Goal: Communication & Community: Share content

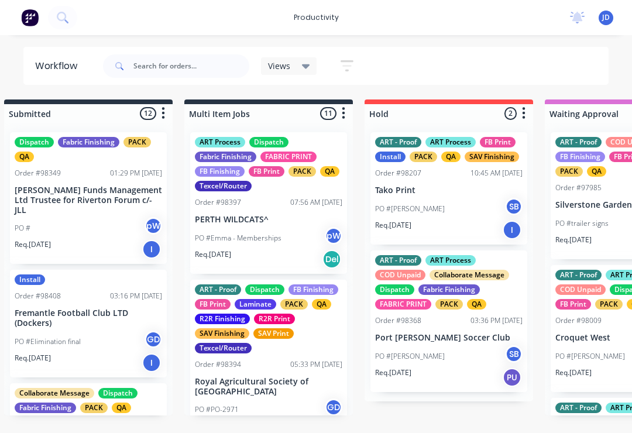
scroll to position [0, 21]
click at [146, 73] on input "text" at bounding box center [191, 65] width 116 height 23
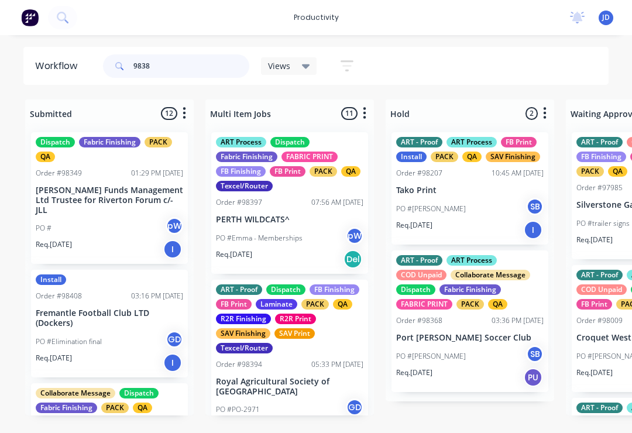
type input "98381"
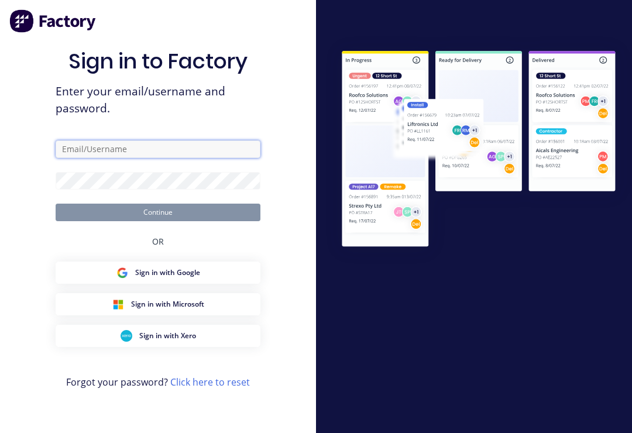
click at [157, 158] on input "text" at bounding box center [158, 149] width 205 height 18
type input "Qa@allflags.com.au"
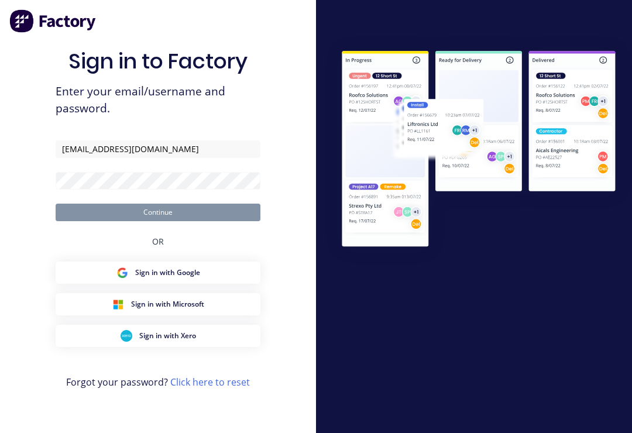
click at [158, 221] on button "Continue" at bounding box center [158, 213] width 205 height 18
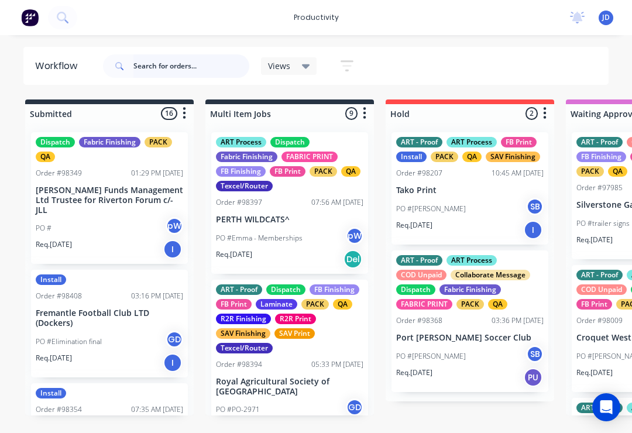
click at [169, 72] on input "text" at bounding box center [191, 65] width 116 height 23
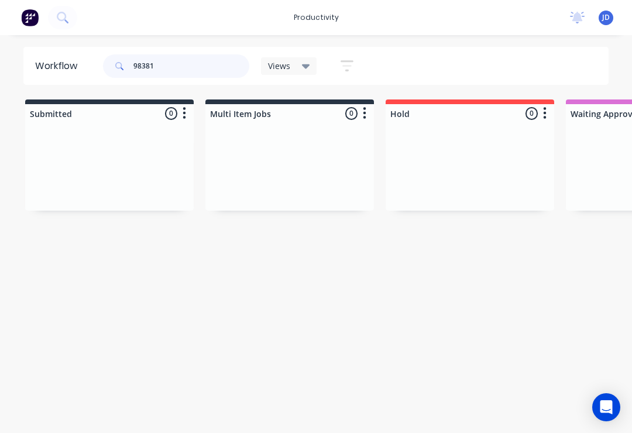
type input "98381"
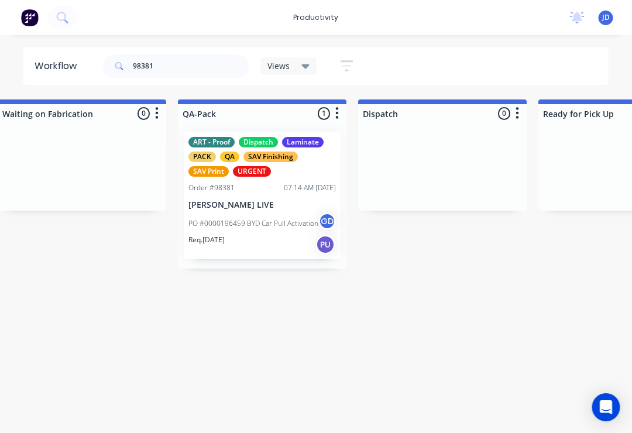
click at [269, 212] on div "PO #0000196459 BYD Car Pull Activation GD" at bounding box center [262, 223] width 147 height 22
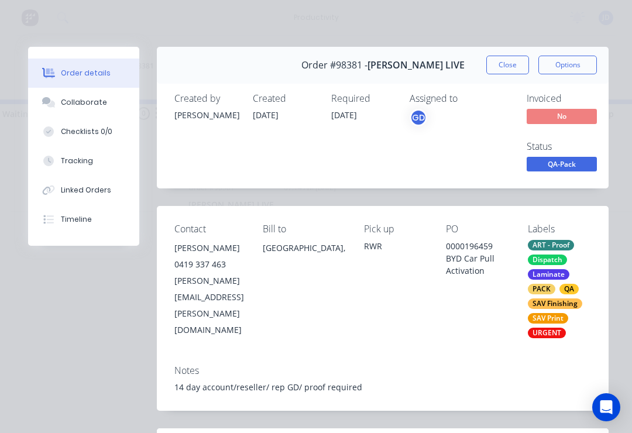
click at [90, 114] on button "Collaborate" at bounding box center [83, 102] width 111 height 29
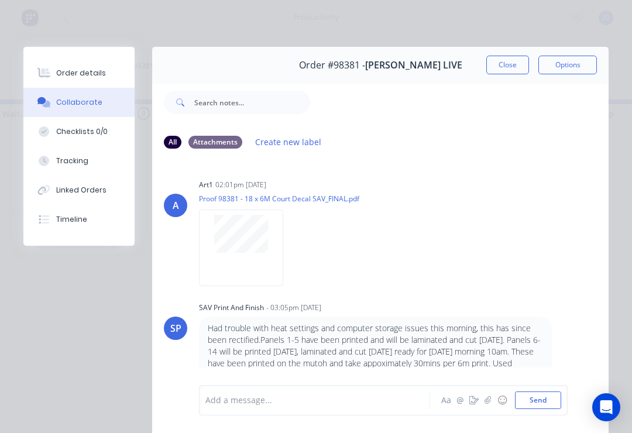
click at [485, 403] on button "button" at bounding box center [488, 400] width 14 height 14
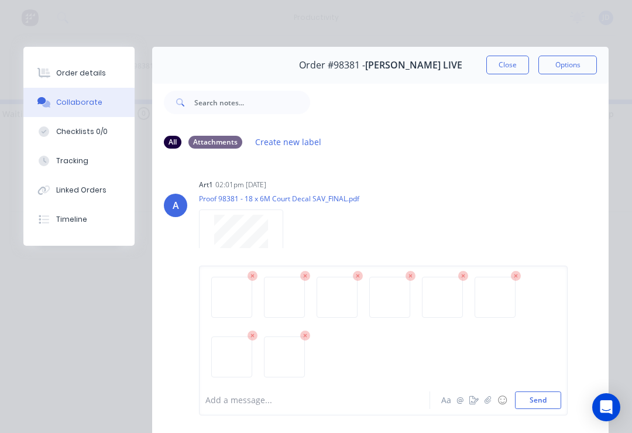
click at [542, 399] on button "Send" at bounding box center [538, 400] width 46 height 18
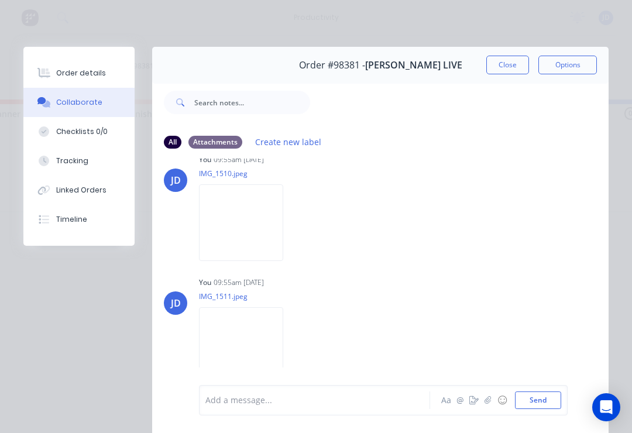
scroll to position [0, 2425]
click at [507, 64] on button "Close" at bounding box center [507, 65] width 43 height 19
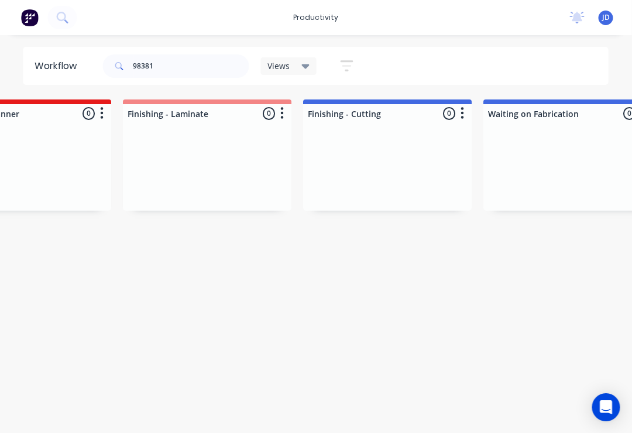
click at [507, 61] on div "98381 Views Save new view None (Default) edit ART DEPT edit Banner Finishing ed…" at bounding box center [355, 66] width 509 height 35
click at [507, 65] on div "98381 Views Save new view None (Default) edit ART DEPT edit Banner Finishing ed…" at bounding box center [355, 66] width 509 height 35
click at [502, 68] on div "98381 Views Save new view None (Default) edit ART DEPT edit Banner Finishing ed…" at bounding box center [355, 66] width 509 height 35
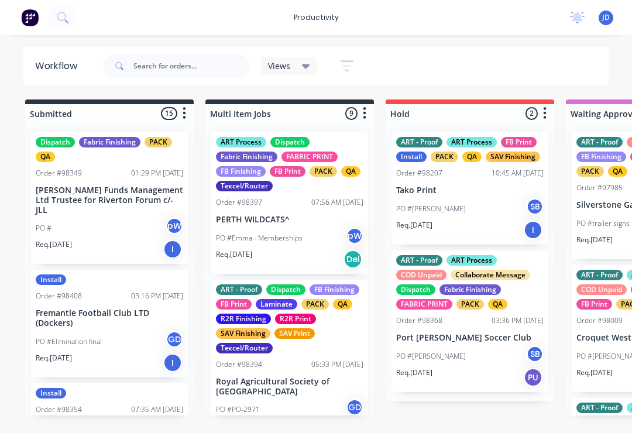
click at [631, 71] on html "productivity productivity Workflow Planner Delivery Scheduling Timesheets No ne…" at bounding box center [316, 181] width 632 height 363
click at [166, 75] on input "text" at bounding box center [191, 65] width 116 height 23
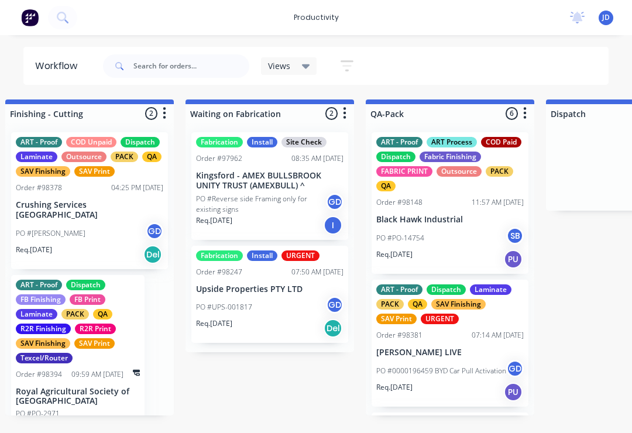
scroll to position [0, 2757]
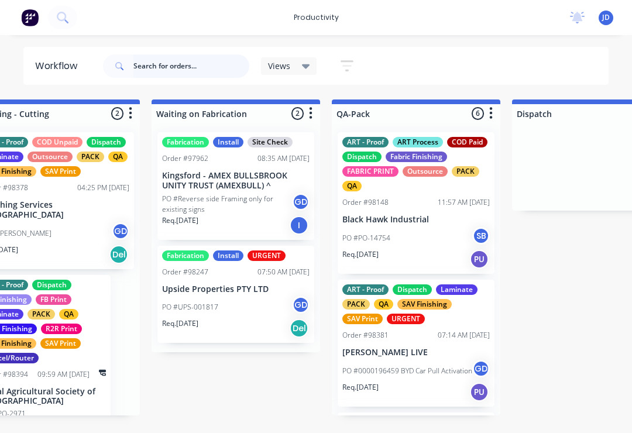
click at [164, 66] on input "text" at bounding box center [191, 65] width 116 height 23
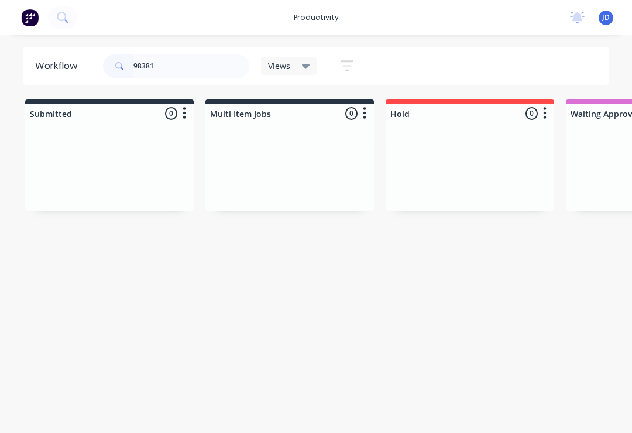
click at [192, 167] on div at bounding box center [109, 167] width 169 height 88
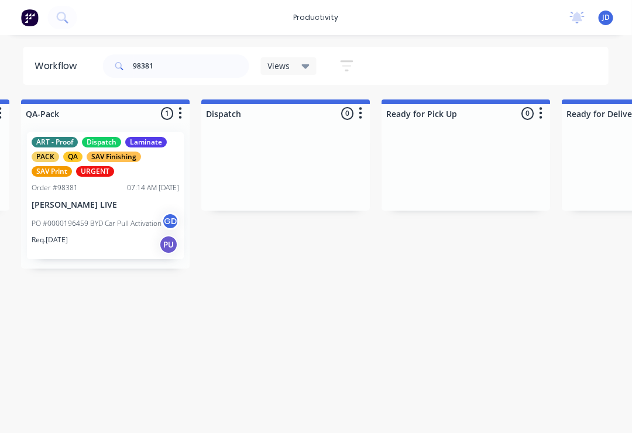
click at [120, 222] on p "PO #0000196459 BYD Car Pull Activation" at bounding box center [97, 223] width 130 height 11
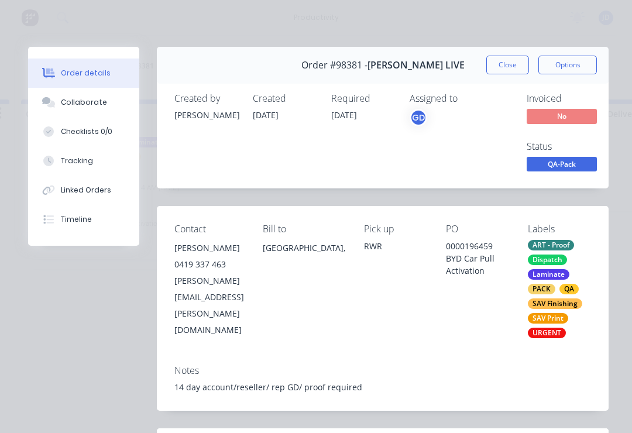
click at [99, 105] on div "Collaborate" at bounding box center [84, 102] width 46 height 11
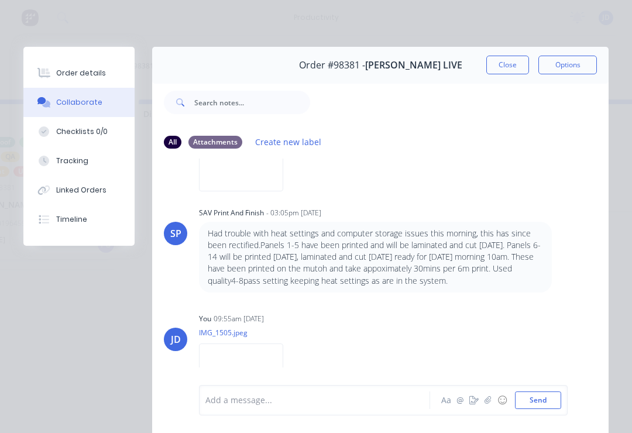
scroll to position [87, 0]
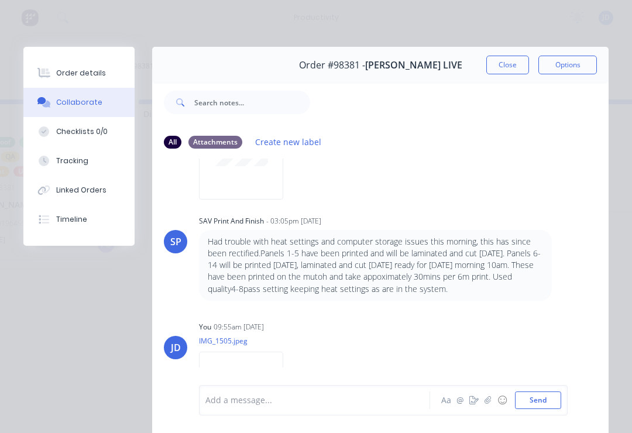
click at [510, 66] on button "Close" at bounding box center [507, 65] width 43 height 19
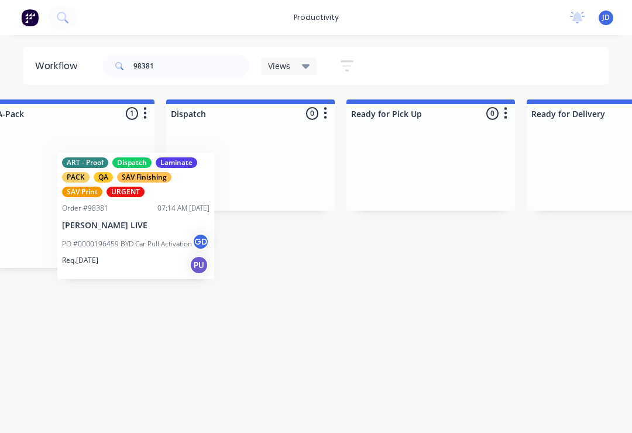
scroll to position [0, 3103]
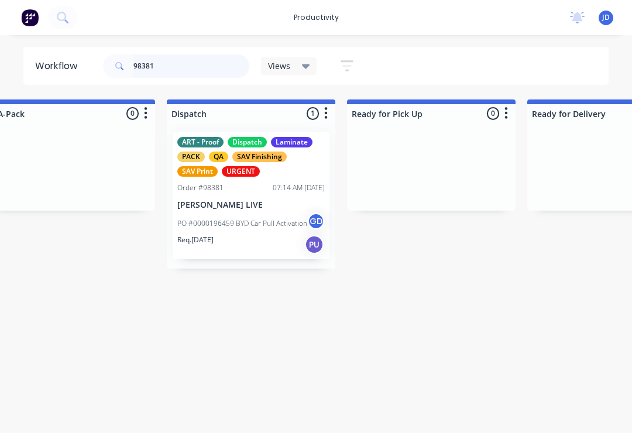
click at [180, 64] on input "98381" at bounding box center [191, 65] width 116 height 23
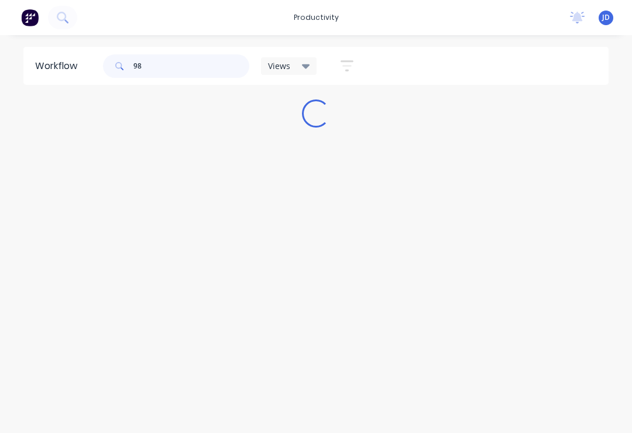
scroll to position [0, 0]
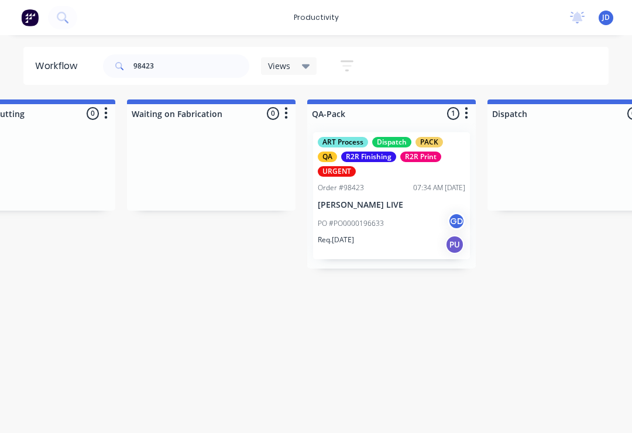
scroll to position [0, 2854]
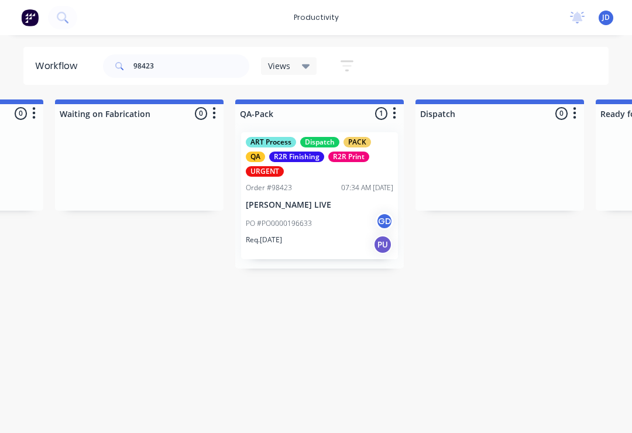
click at [328, 216] on div "PO #PO0000196633 GD" at bounding box center [319, 223] width 147 height 22
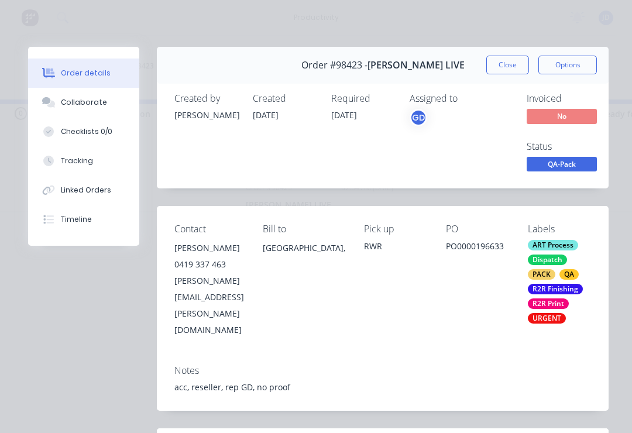
click at [99, 100] on div "Collaborate" at bounding box center [84, 102] width 46 height 11
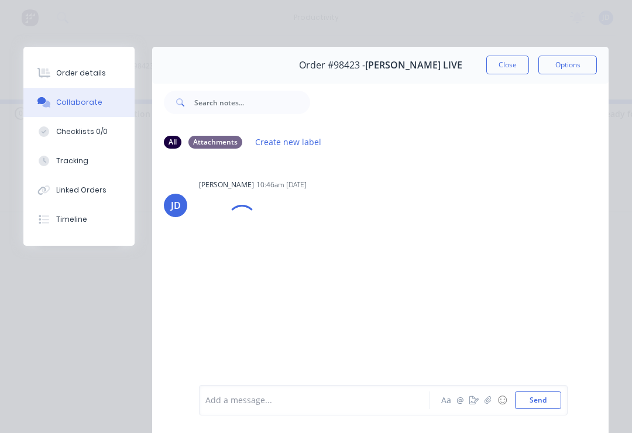
click at [488, 401] on icon "button" at bounding box center [488, 400] width 7 height 8
click at [557, 397] on button "Send" at bounding box center [538, 400] width 46 height 18
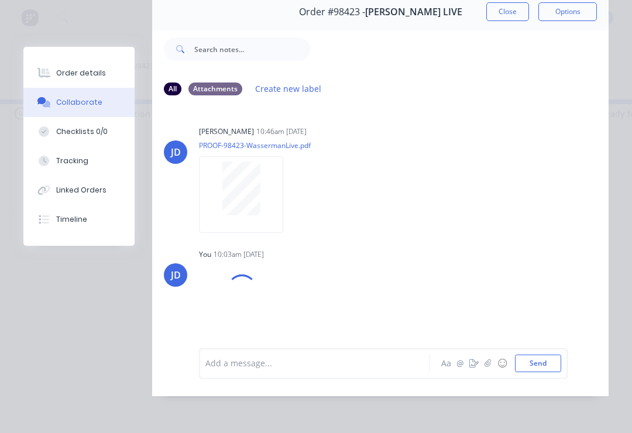
scroll to position [71, 0]
click at [487, 365] on icon "button" at bounding box center [488, 363] width 6 height 8
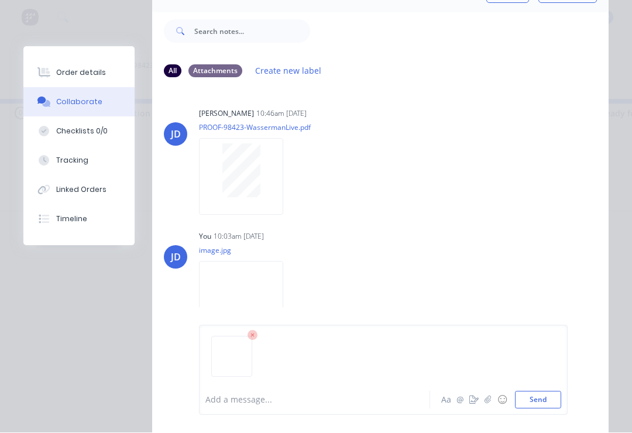
click at [560, 392] on button "Send" at bounding box center [538, 400] width 46 height 18
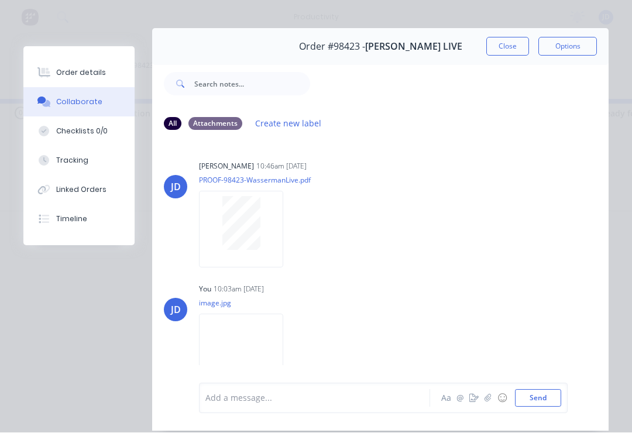
scroll to position [11, 0]
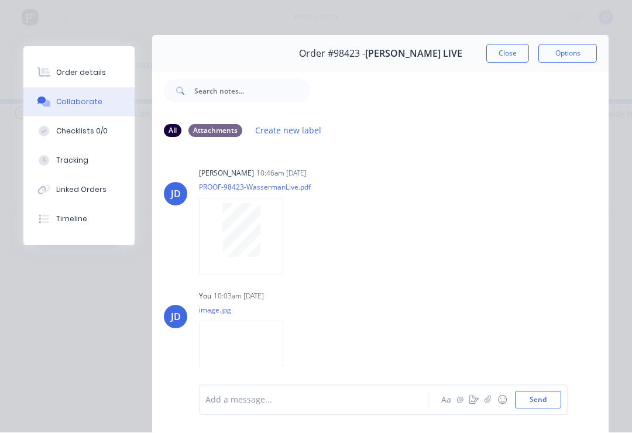
click at [511, 40] on div "Order #98423 - [PERSON_NAME] LIVE Close Options" at bounding box center [380, 54] width 456 height 37
click at [509, 54] on button "Close" at bounding box center [507, 53] width 43 height 19
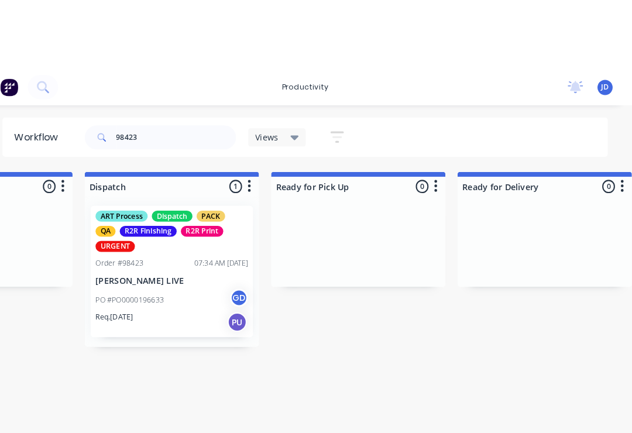
scroll to position [0, 3175]
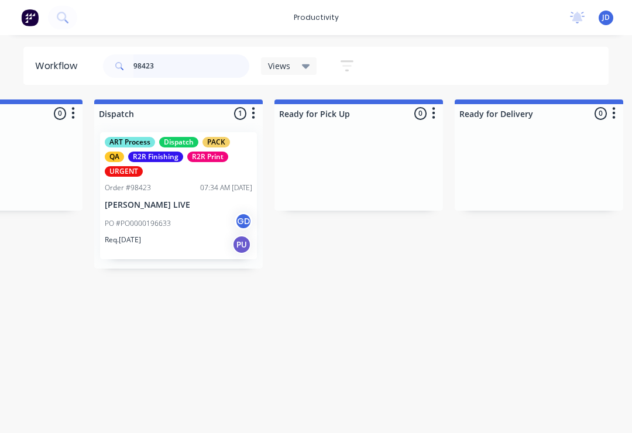
click at [173, 68] on input "98423" at bounding box center [191, 65] width 116 height 23
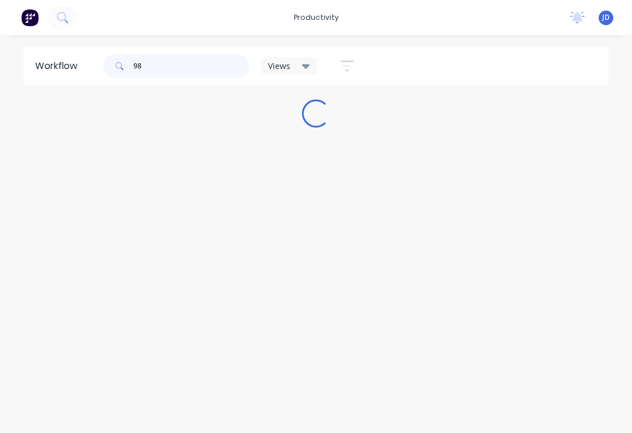
scroll to position [0, 0]
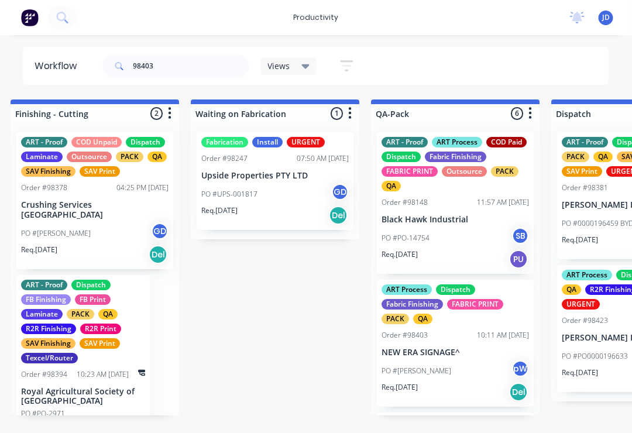
scroll to position [0, 2913]
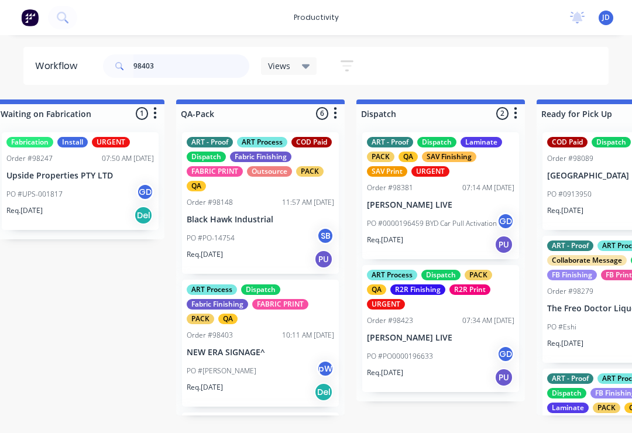
click at [181, 71] on input "98403" at bounding box center [191, 65] width 116 height 23
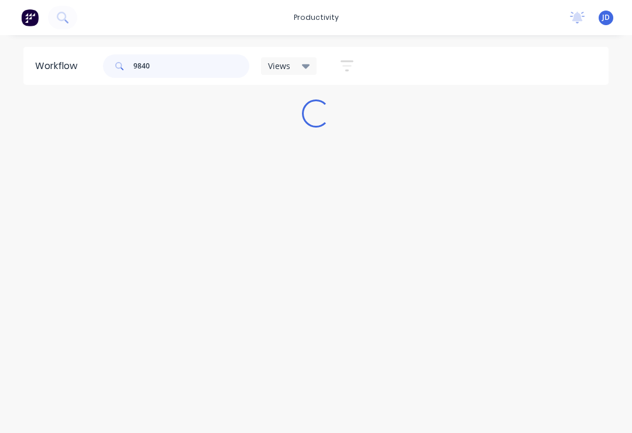
scroll to position [0, 0]
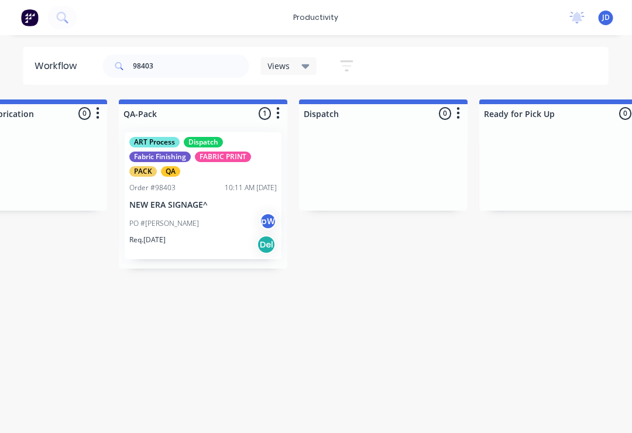
click at [208, 227] on div "PO #[PERSON_NAME] pW" at bounding box center [203, 223] width 147 height 22
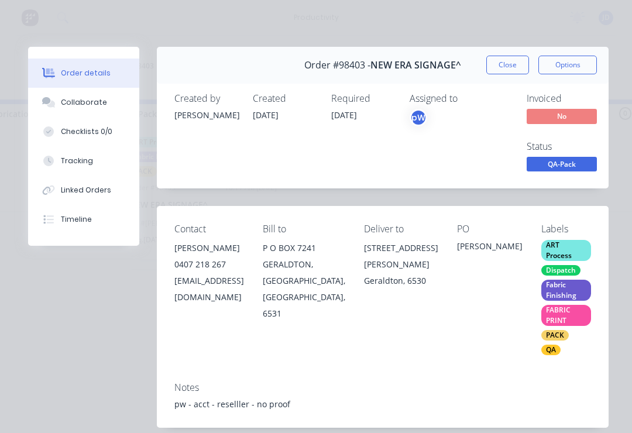
click at [104, 105] on button "Collaborate" at bounding box center [83, 102] width 111 height 29
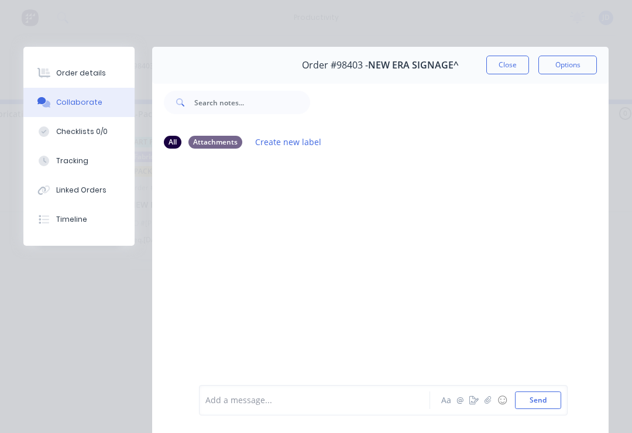
click at [490, 404] on icon "button" at bounding box center [488, 400] width 7 height 8
click at [558, 404] on button "Send" at bounding box center [538, 400] width 46 height 18
click at [515, 64] on button "Close" at bounding box center [507, 65] width 43 height 19
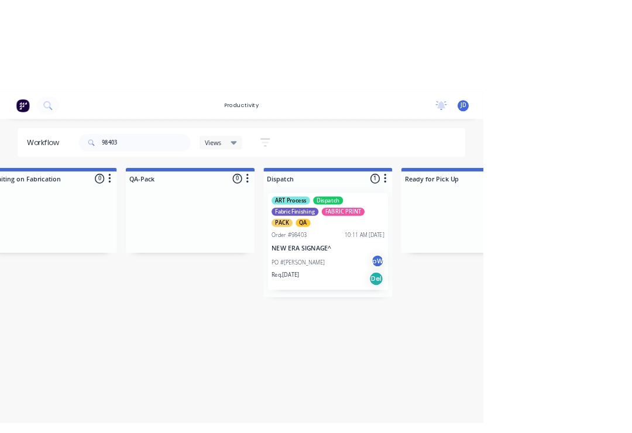
scroll to position [0, 2997]
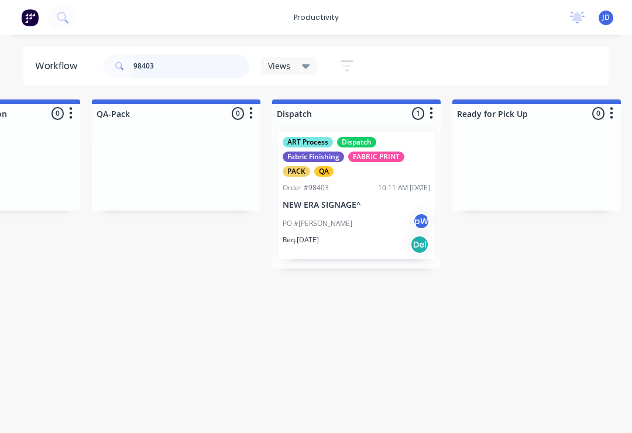
click at [174, 65] on input "98403" at bounding box center [191, 65] width 116 height 23
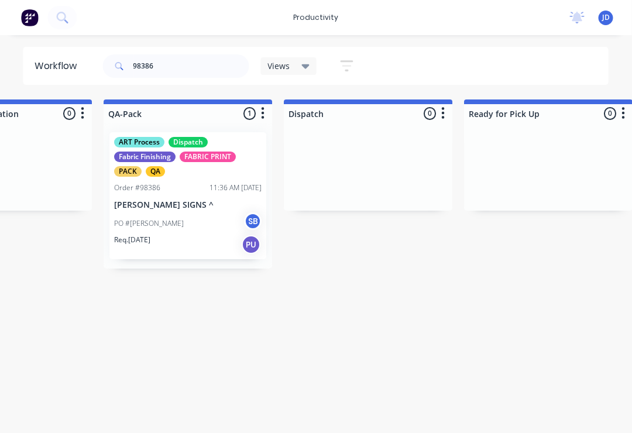
scroll to position [0, 2987]
click at [206, 203] on p "[PERSON_NAME] SIGNS ^" at bounding box center [186, 205] width 147 height 10
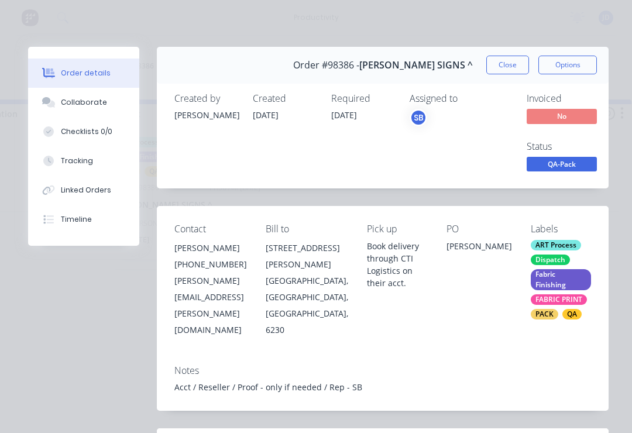
click at [102, 101] on button "Collaborate" at bounding box center [83, 102] width 111 height 29
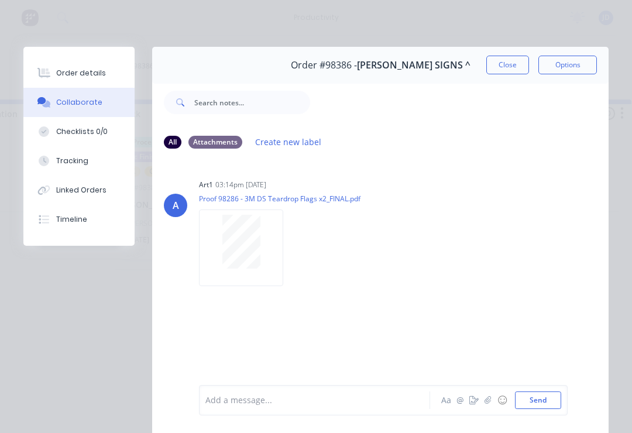
click at [485, 407] on button "button" at bounding box center [488, 400] width 14 height 14
click at [553, 400] on button "Send" at bounding box center [538, 400] width 46 height 18
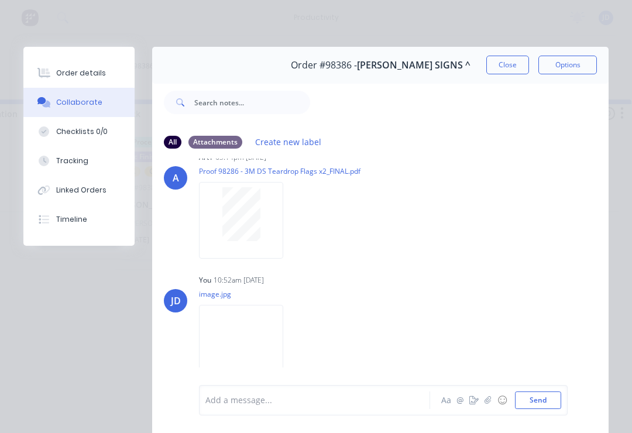
scroll to position [27, 0]
click at [493, 401] on button "button" at bounding box center [488, 400] width 14 height 14
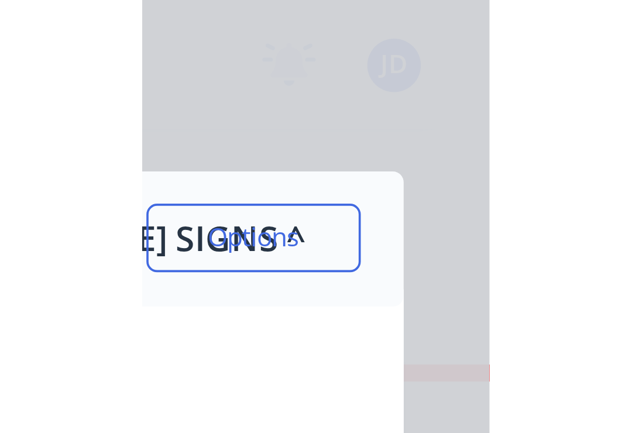
scroll to position [0, 2987]
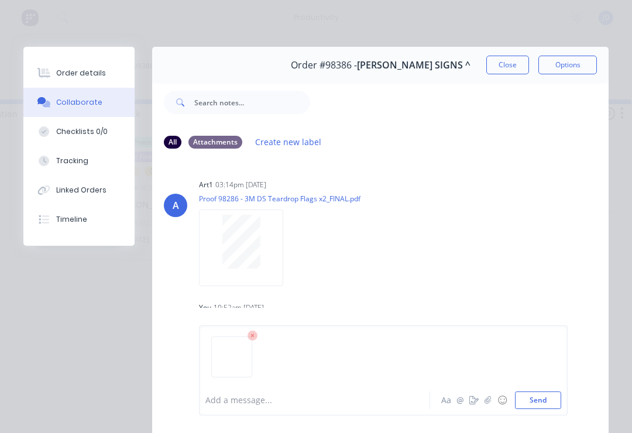
click at [559, 397] on button "Send" at bounding box center [538, 400] width 46 height 18
click at [513, 63] on button "Close" at bounding box center [507, 65] width 43 height 19
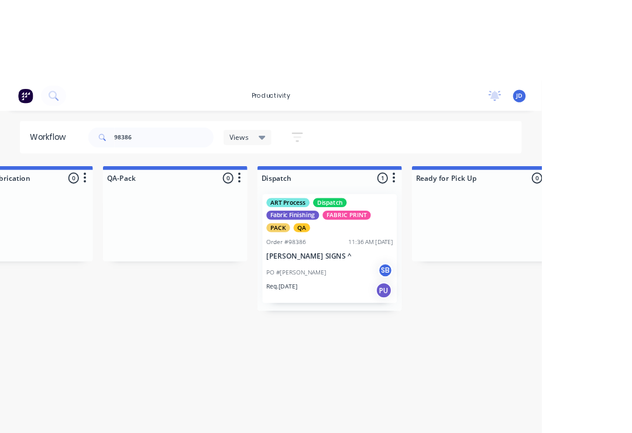
scroll to position [0, 3011]
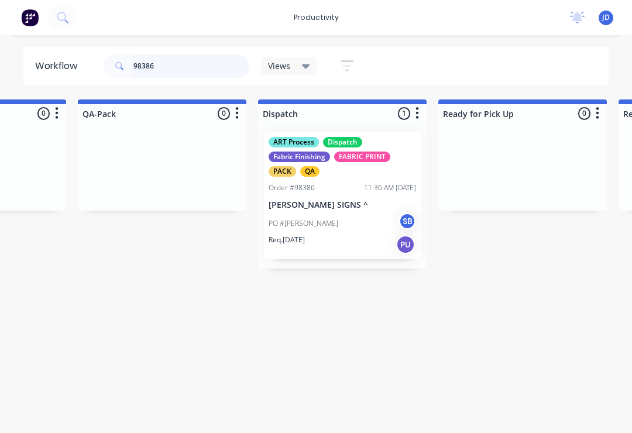
click at [178, 73] on input "98386" at bounding box center [191, 65] width 116 height 23
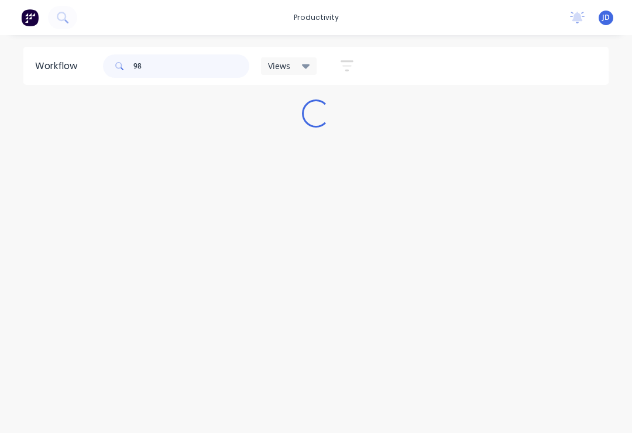
scroll to position [0, 0]
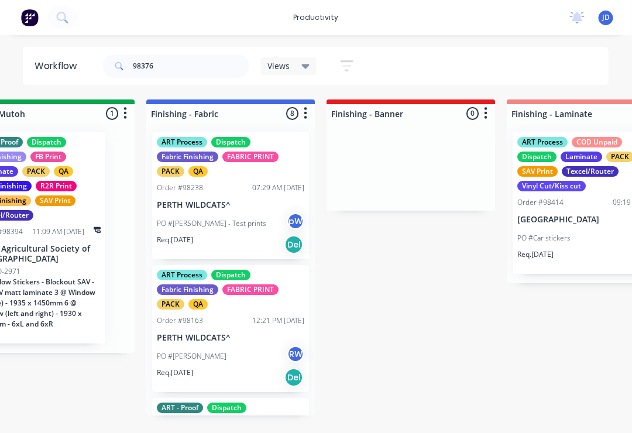
scroll to position [0, 2045]
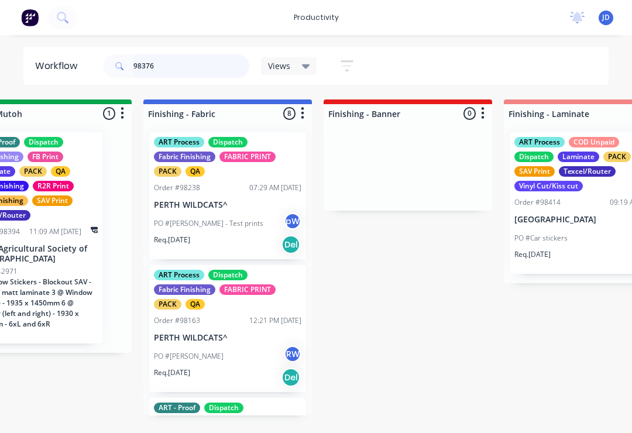
click at [176, 74] on input "98376" at bounding box center [191, 65] width 116 height 23
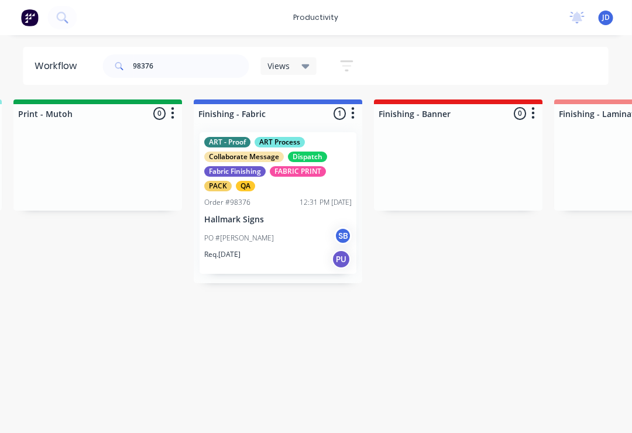
scroll to position [0, 1994]
click at [295, 215] on p "Hallmark Signs" at bounding box center [277, 220] width 147 height 10
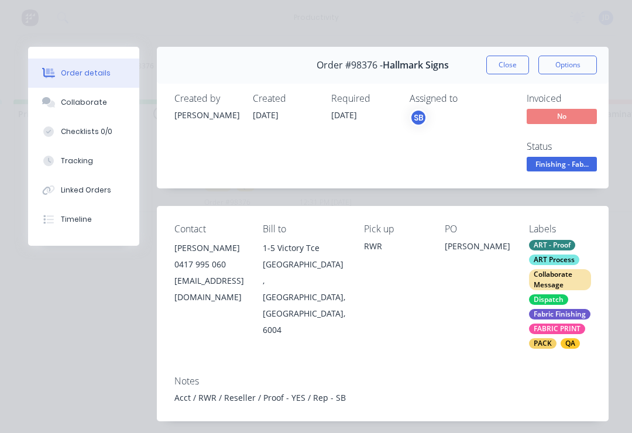
click at [90, 105] on div "Collaborate" at bounding box center [84, 102] width 46 height 11
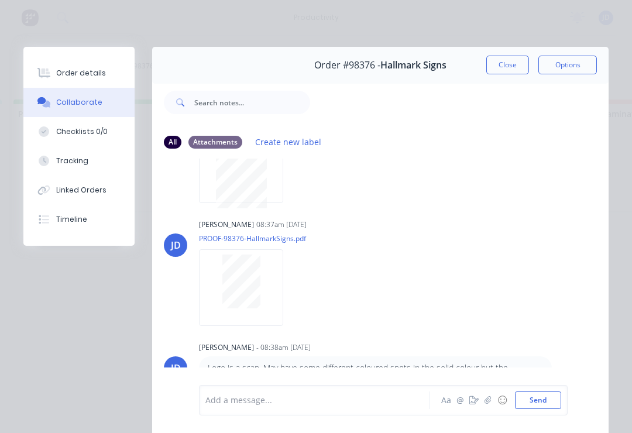
scroll to position [82, 0]
click at [489, 402] on icon "button" at bounding box center [488, 400] width 7 height 8
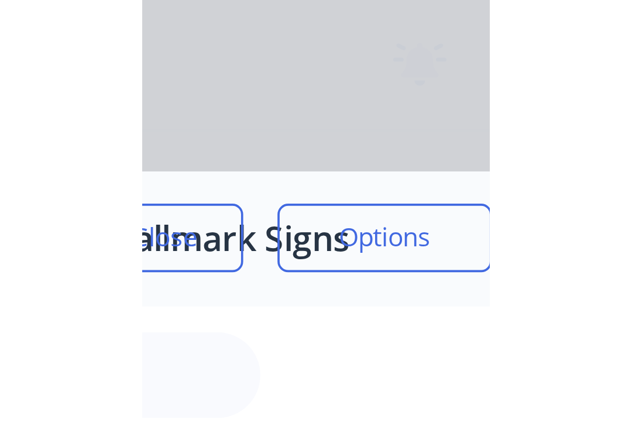
scroll to position [0, 1994]
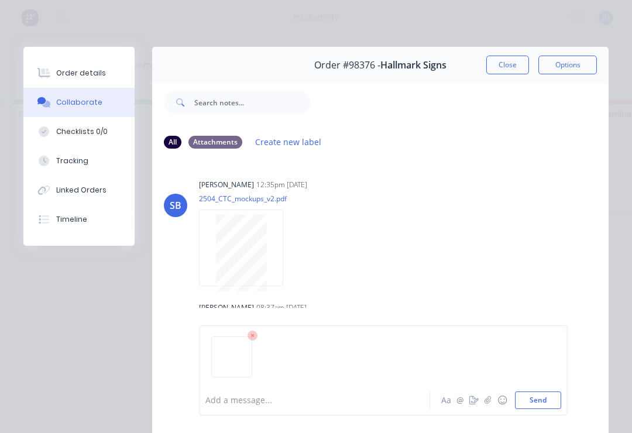
click at [553, 400] on button "Send" at bounding box center [538, 400] width 46 height 18
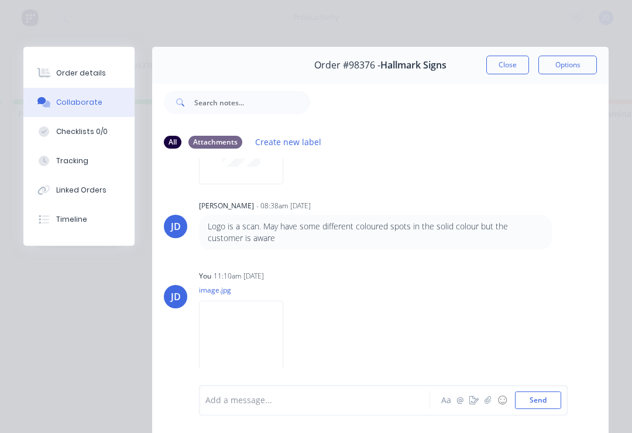
scroll to position [225, 0]
click at [487, 403] on icon "button" at bounding box center [488, 400] width 7 height 8
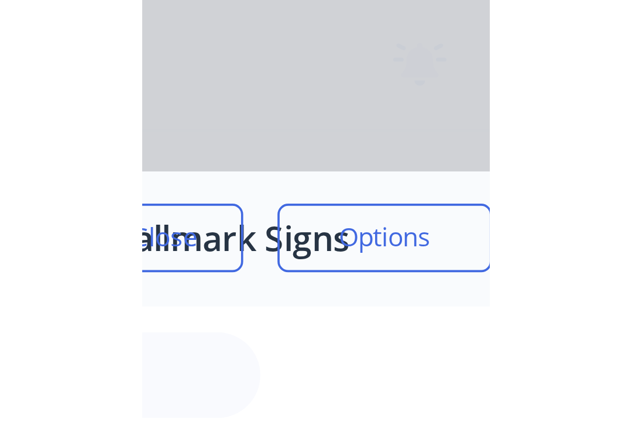
scroll to position [0, 1994]
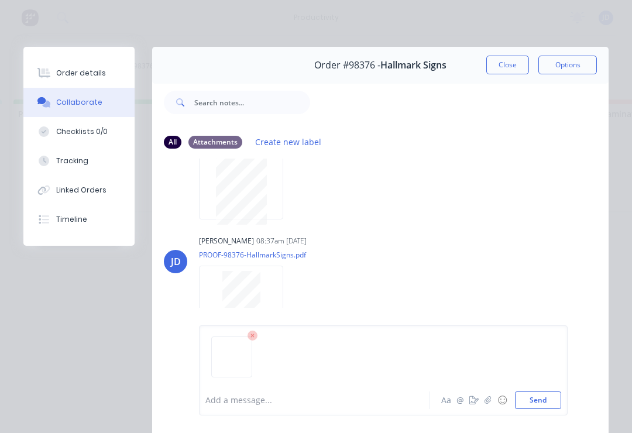
click at [560, 401] on button "Send" at bounding box center [538, 400] width 46 height 18
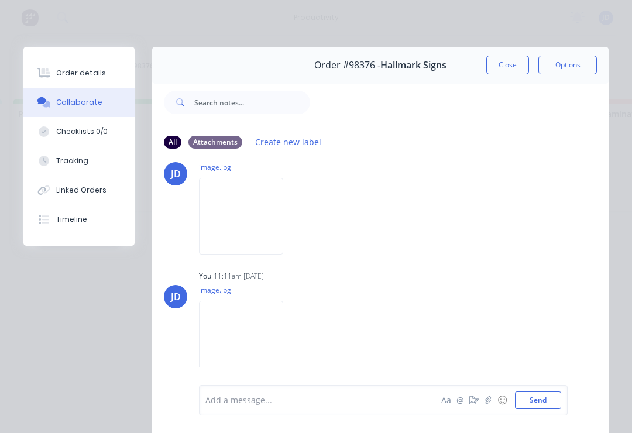
scroll to position [352, 0]
click at [509, 71] on button "Close" at bounding box center [507, 65] width 43 height 19
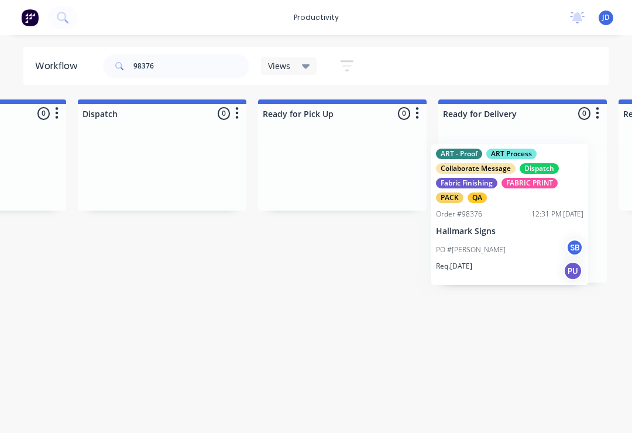
scroll to position [0, 3192]
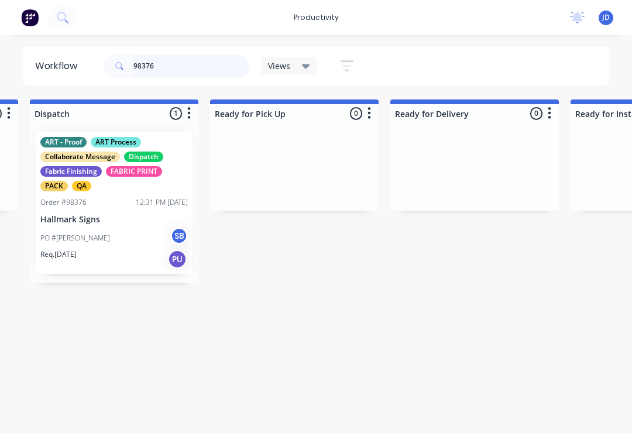
click at [180, 70] on input "98376" at bounding box center [191, 65] width 116 height 23
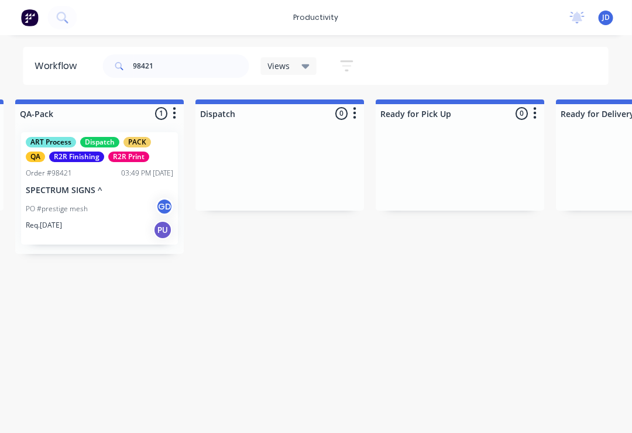
click at [105, 209] on div "PO #prestige mesh GD" at bounding box center [99, 209] width 147 height 22
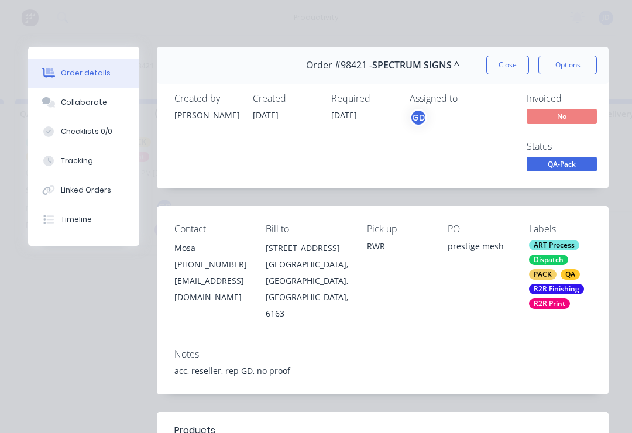
click at [95, 108] on button "Collaborate" at bounding box center [83, 102] width 111 height 29
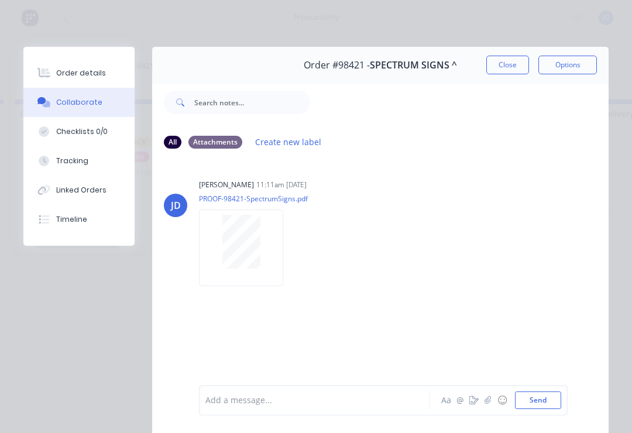
click at [482, 400] on button "button" at bounding box center [488, 400] width 14 height 14
click at [561, 397] on button "Send" at bounding box center [538, 400] width 46 height 18
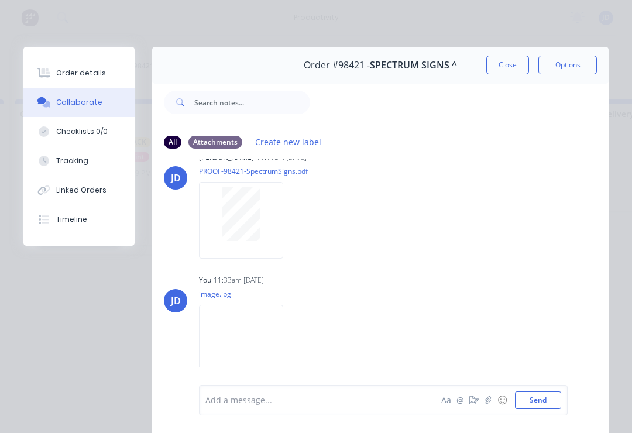
scroll to position [27, 0]
click at [507, 64] on button "Close" at bounding box center [507, 65] width 43 height 19
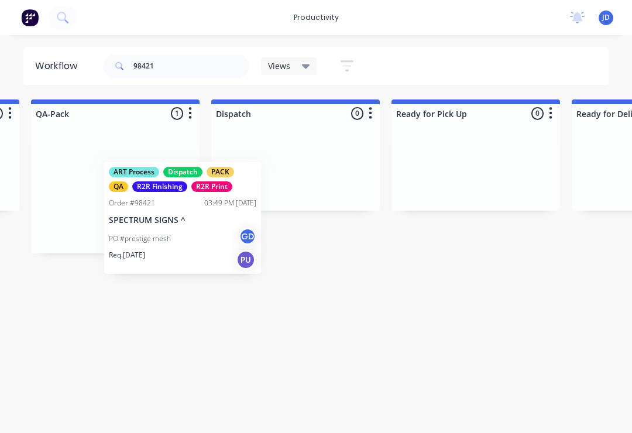
scroll to position [0, 3057]
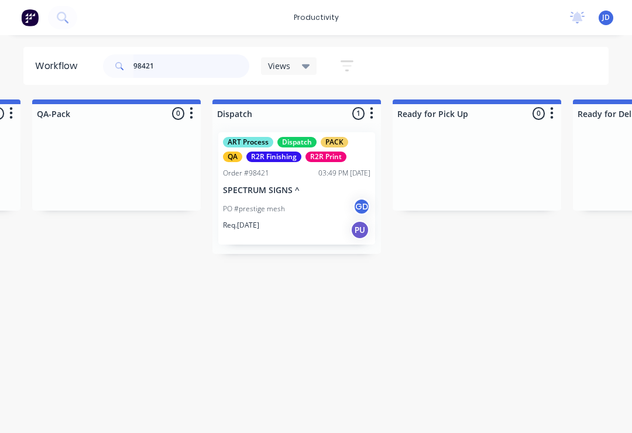
click at [174, 67] on input "98421" at bounding box center [191, 65] width 116 height 23
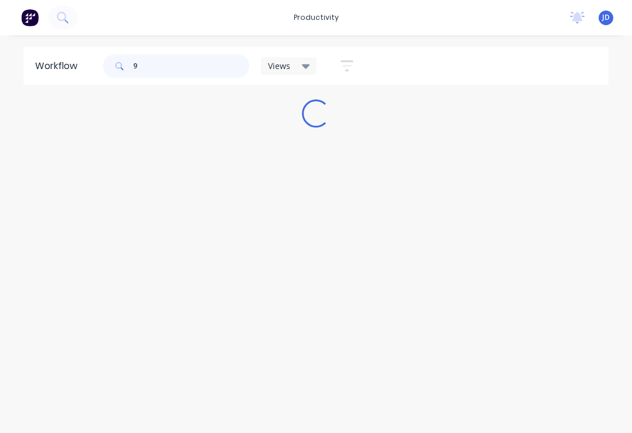
scroll to position [0, 0]
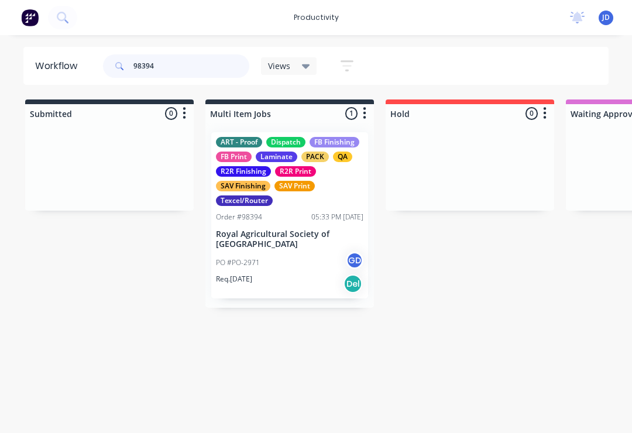
type input "98394"
click at [348, 163] on div "ART - Proof Dispatch FB Finishing FB Print Laminate PACK QA R2R Finishing R2R P…" at bounding box center [289, 171] width 147 height 69
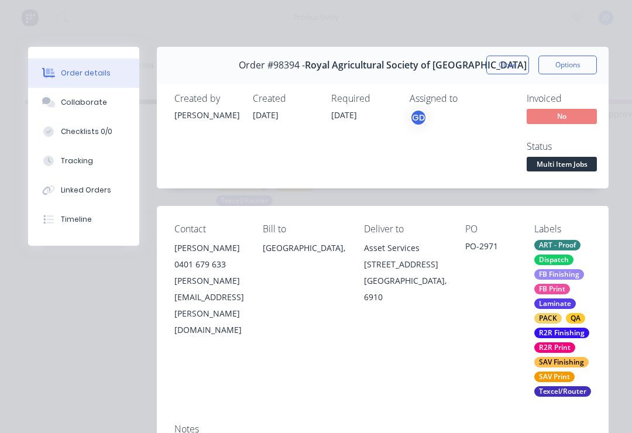
click at [94, 115] on button "Collaborate" at bounding box center [83, 102] width 111 height 29
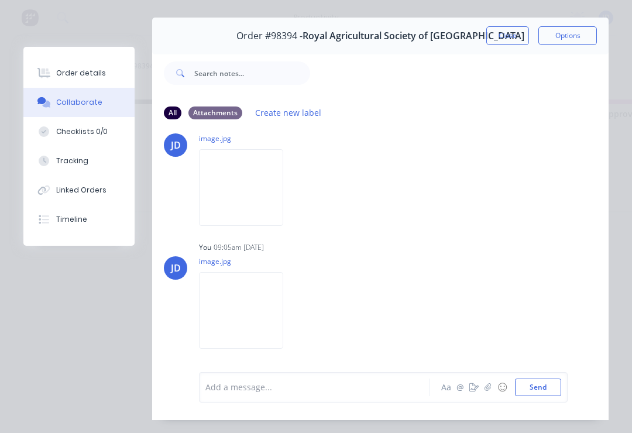
scroll to position [33, 0]
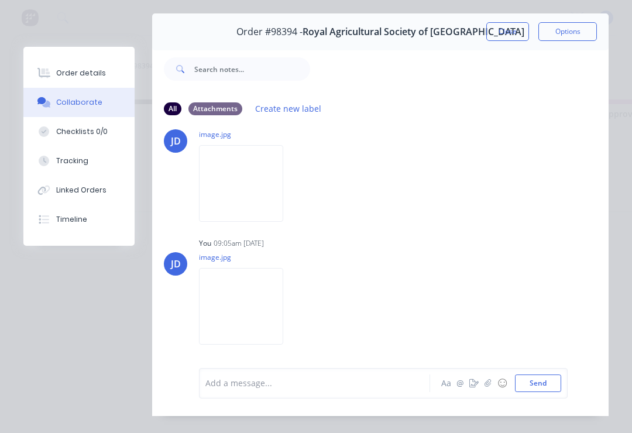
click at [248, 319] on img at bounding box center [241, 306] width 84 height 77
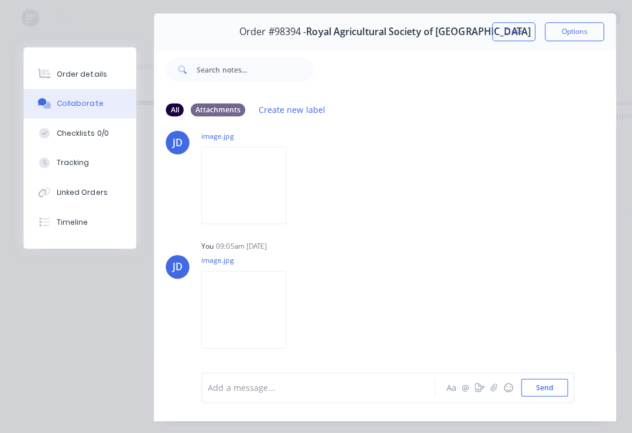
click at [488, 387] on icon "button" at bounding box center [488, 383] width 6 height 8
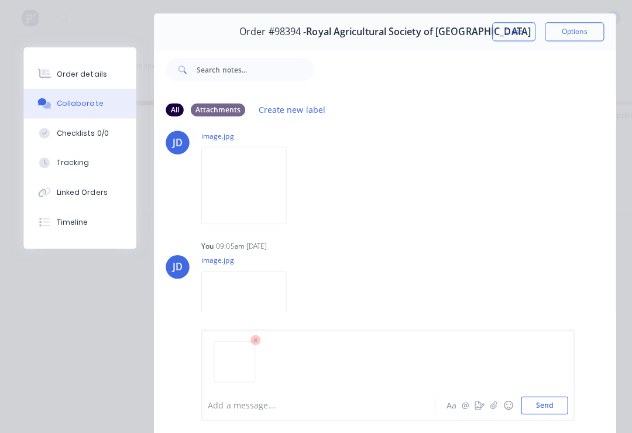
click at [548, 391] on button "Send" at bounding box center [538, 400] width 46 height 18
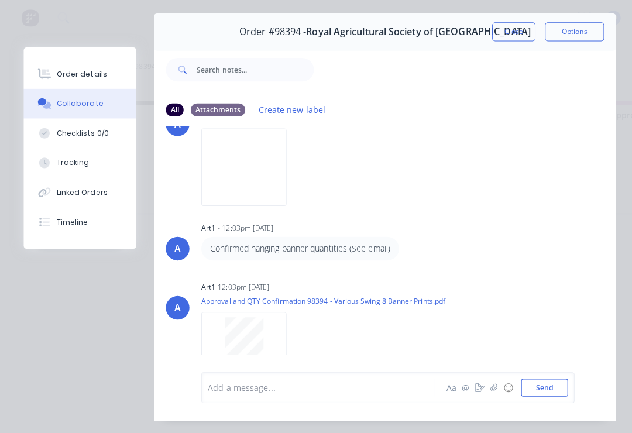
scroll to position [703, 0]
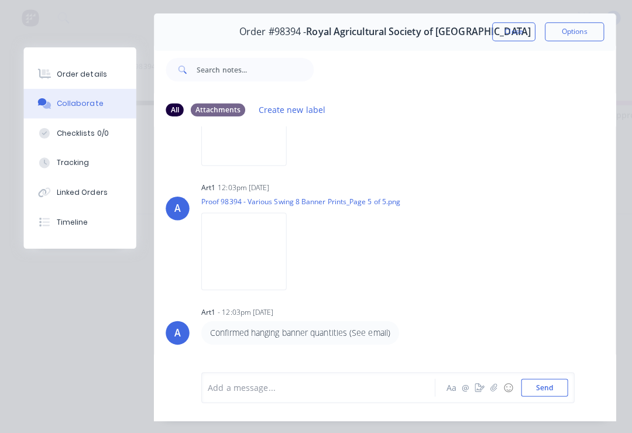
click at [507, 30] on button "Close" at bounding box center [507, 31] width 43 height 19
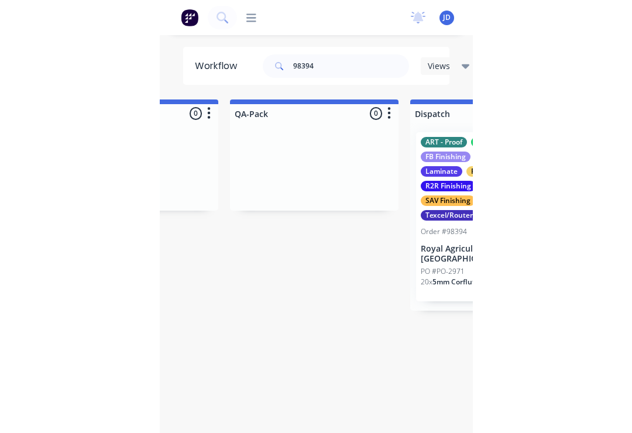
scroll to position [0, 2864]
